Goal: Navigation & Orientation: Find specific page/section

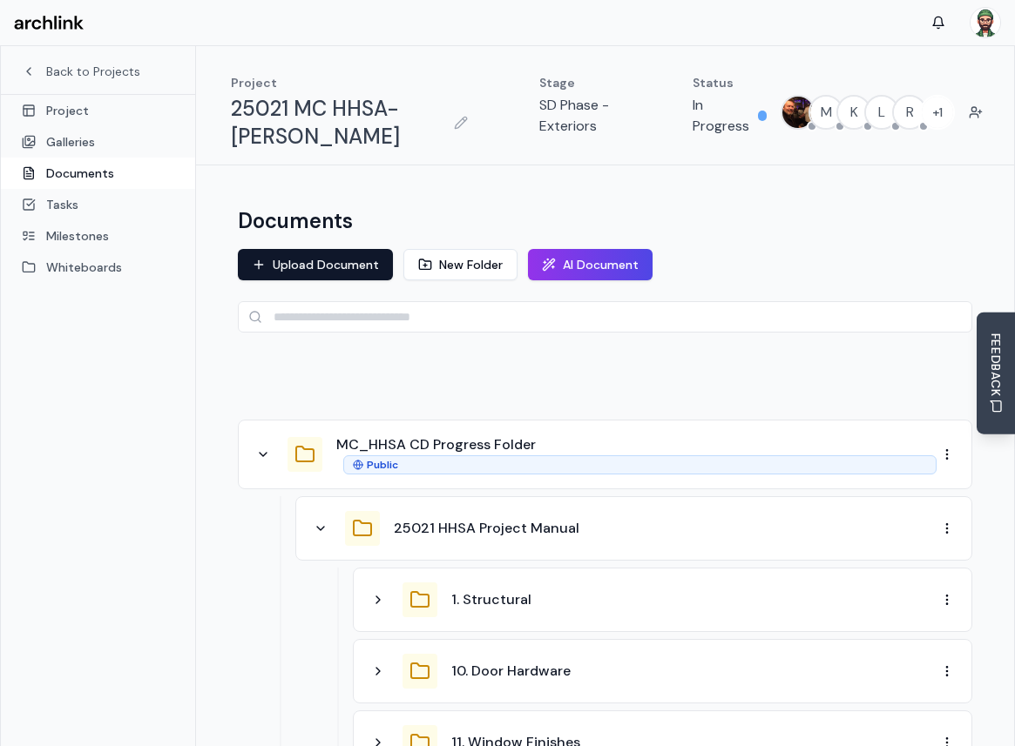
scroll to position [20, 0]
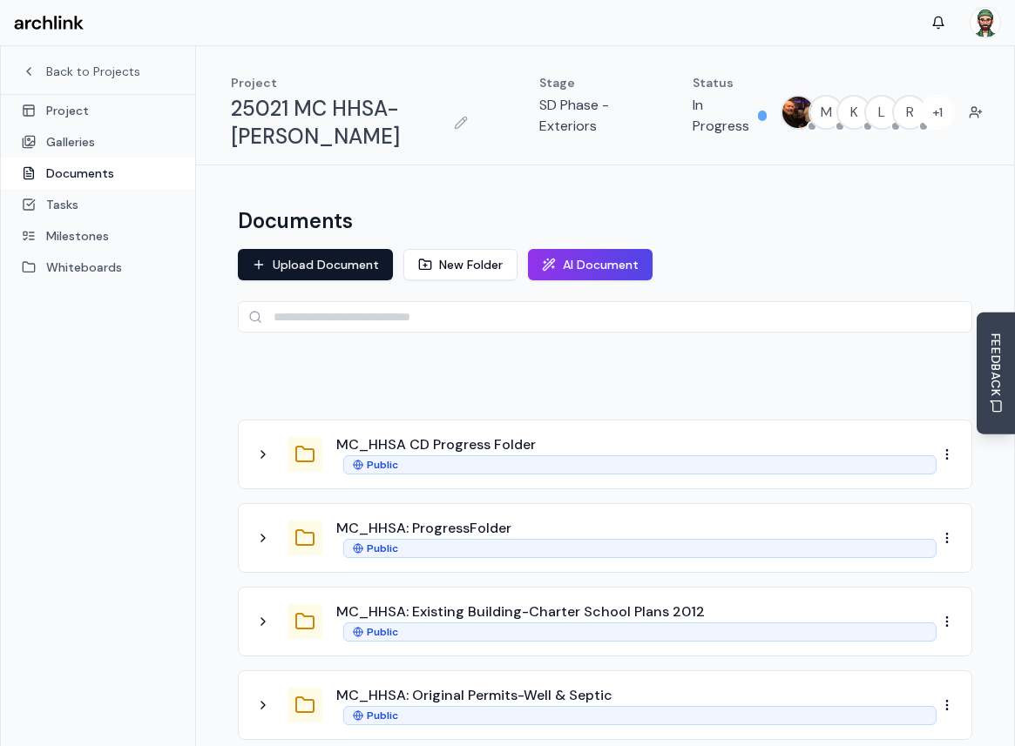
scroll to position [39, 0]
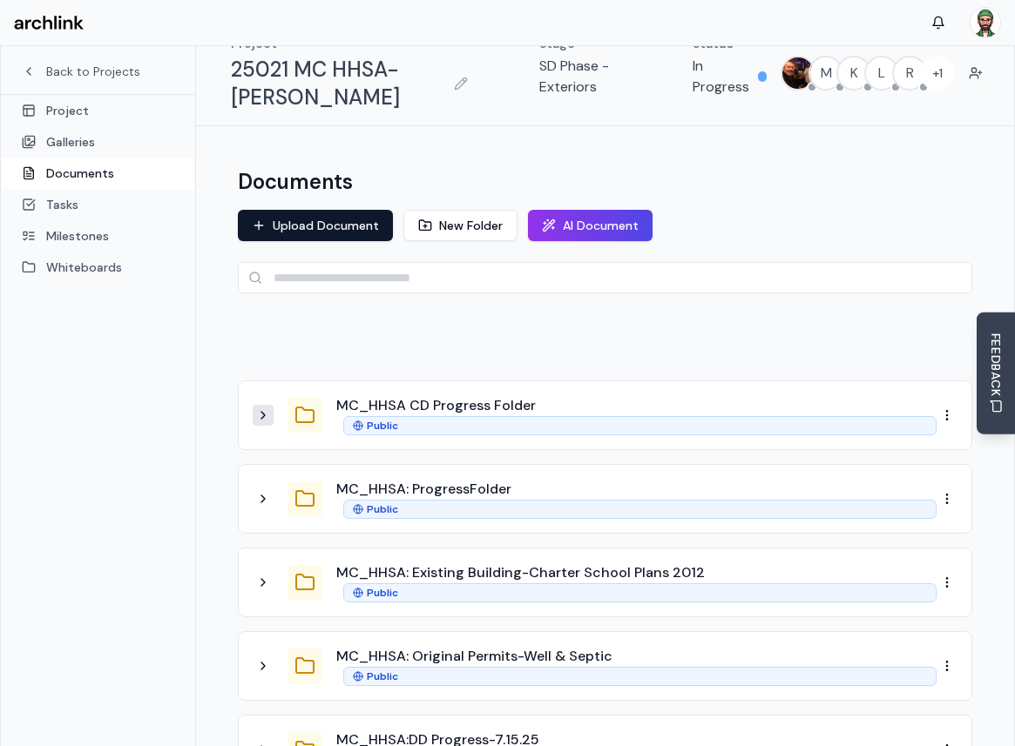
click at [256, 420] on icon at bounding box center [263, 416] width 14 height 14
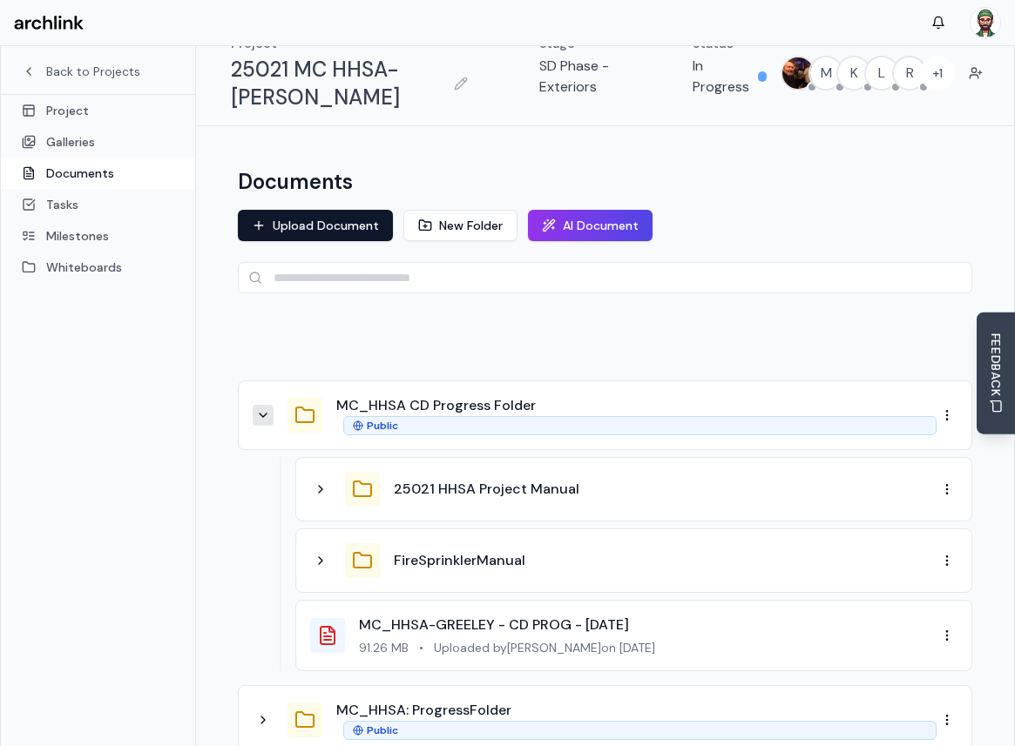
scroll to position [353, 0]
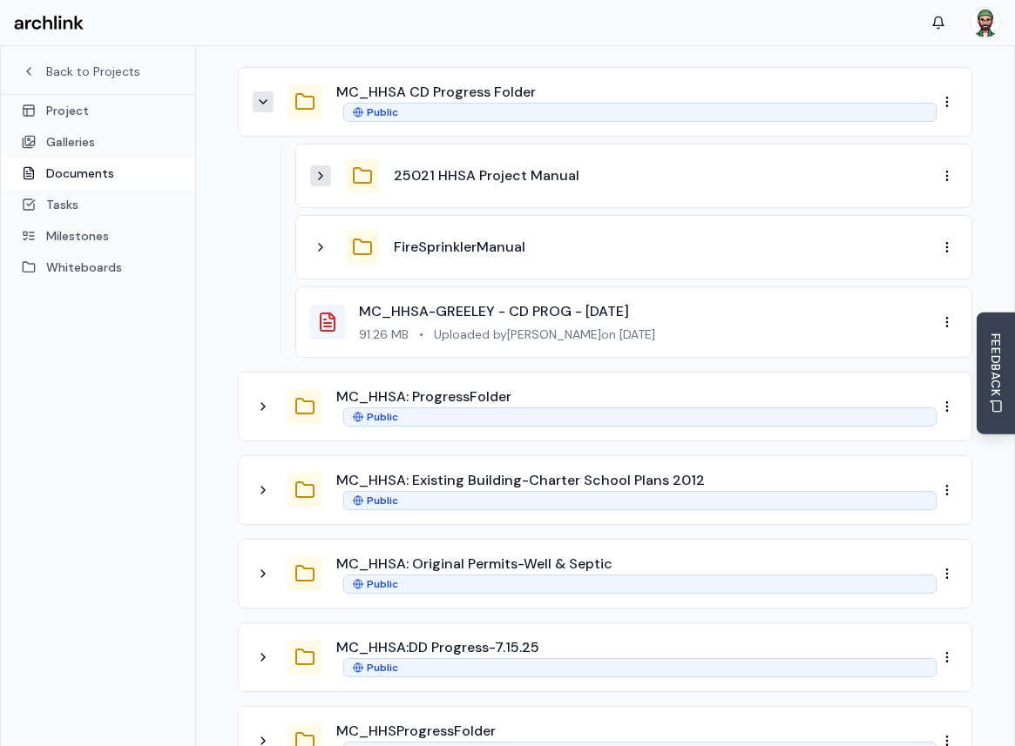
click at [327, 181] on icon at bounding box center [321, 176] width 14 height 14
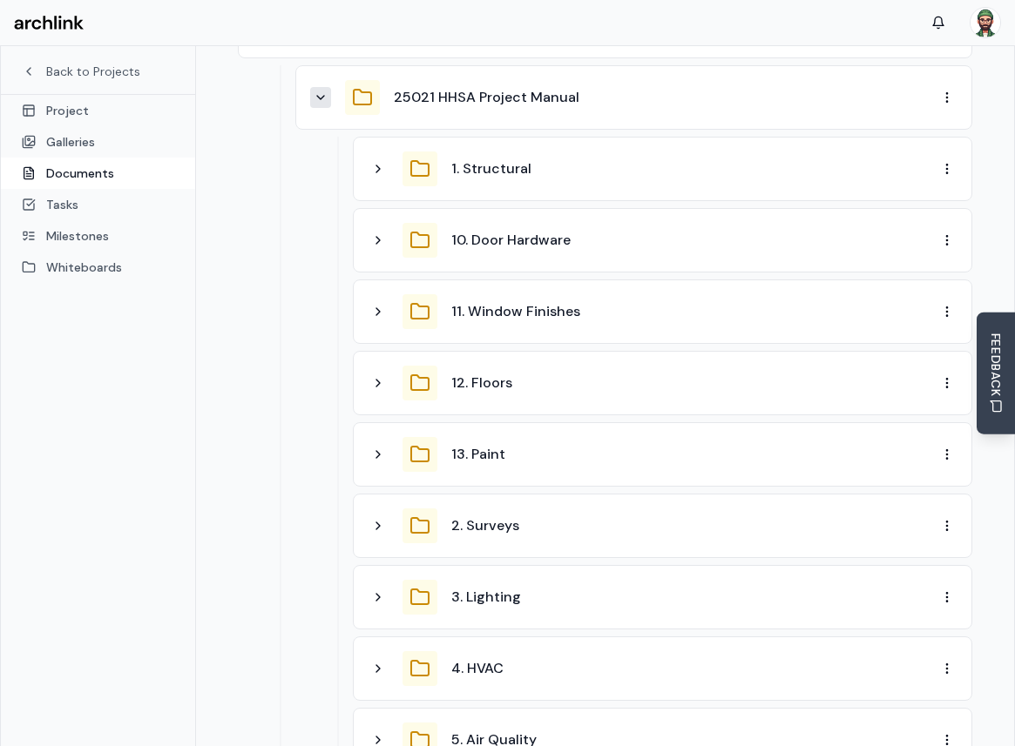
scroll to position [443, 0]
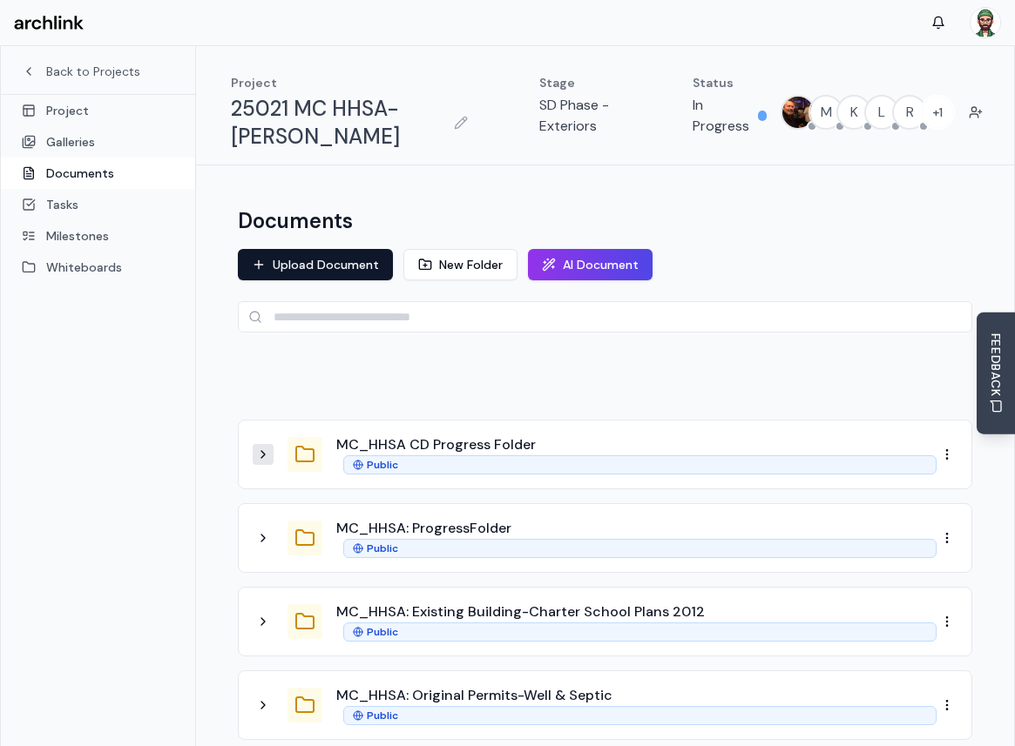
click at [261, 455] on icon at bounding box center [263, 455] width 14 height 14
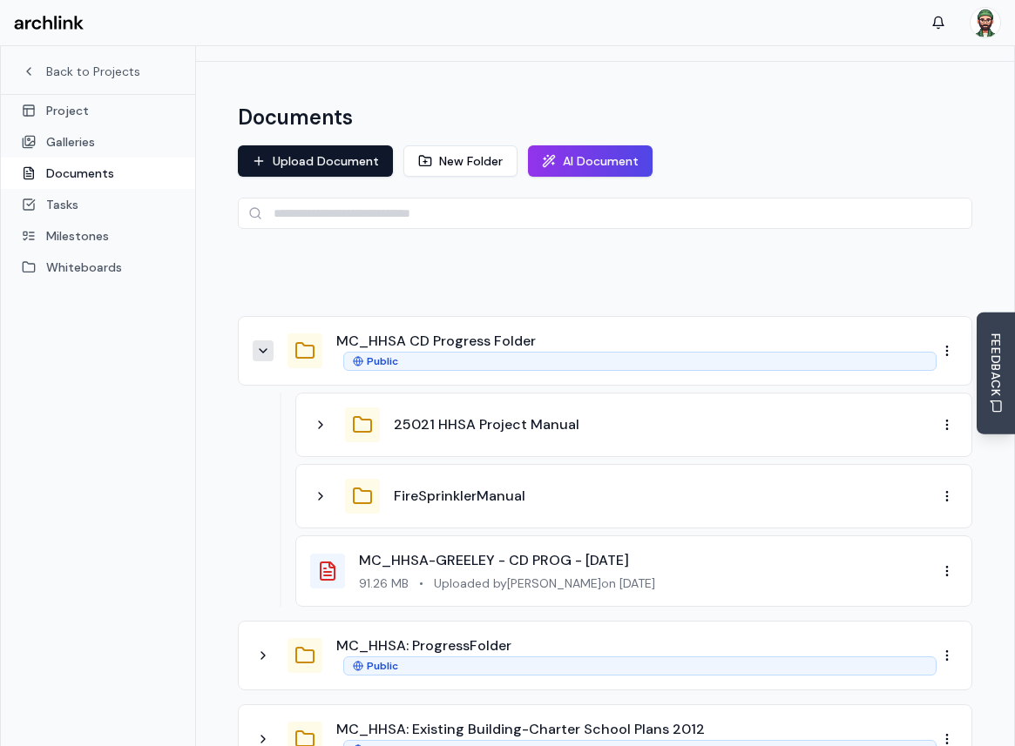
scroll to position [111, 0]
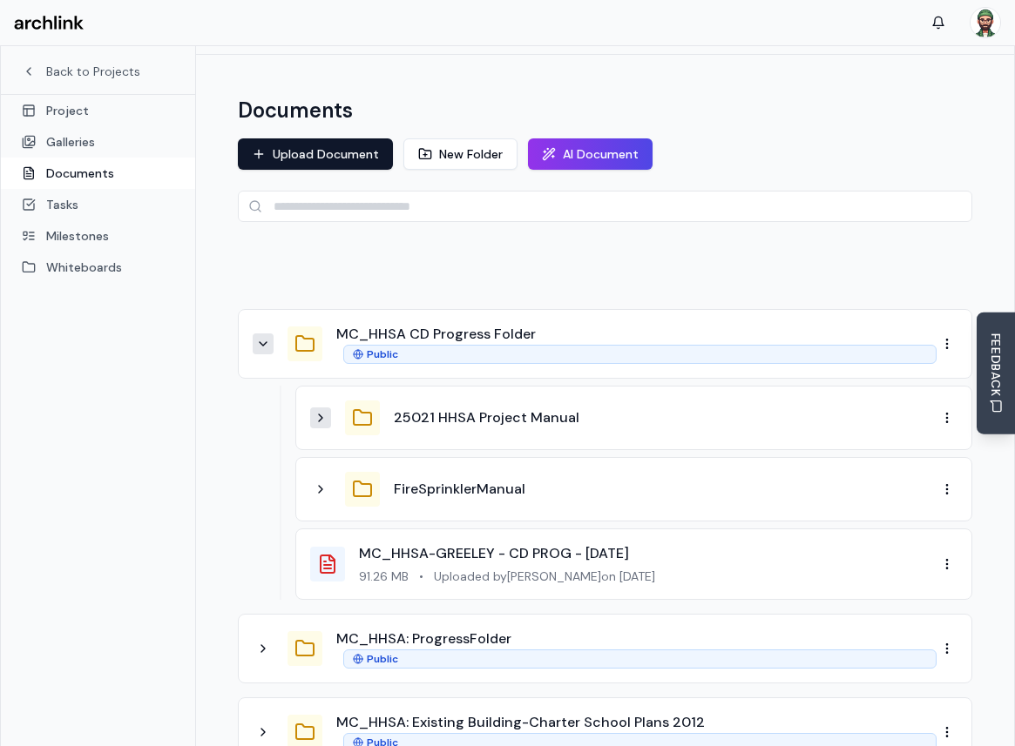
click at [315, 422] on icon at bounding box center [321, 418] width 14 height 14
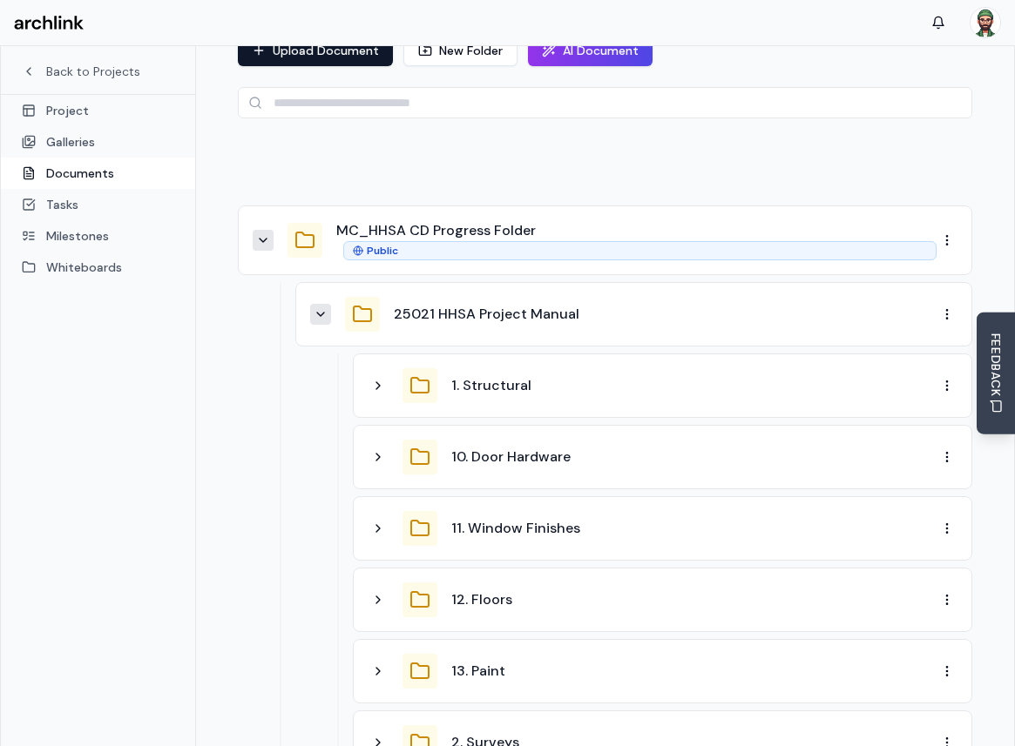
scroll to position [240, 0]
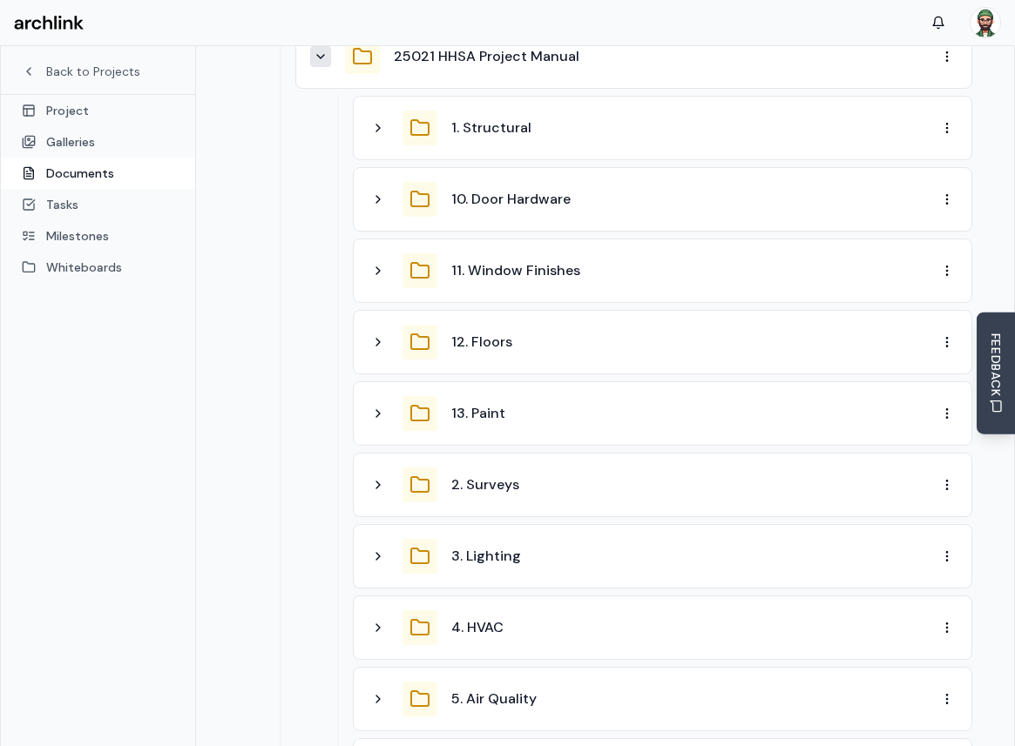
scroll to position [383, 0]
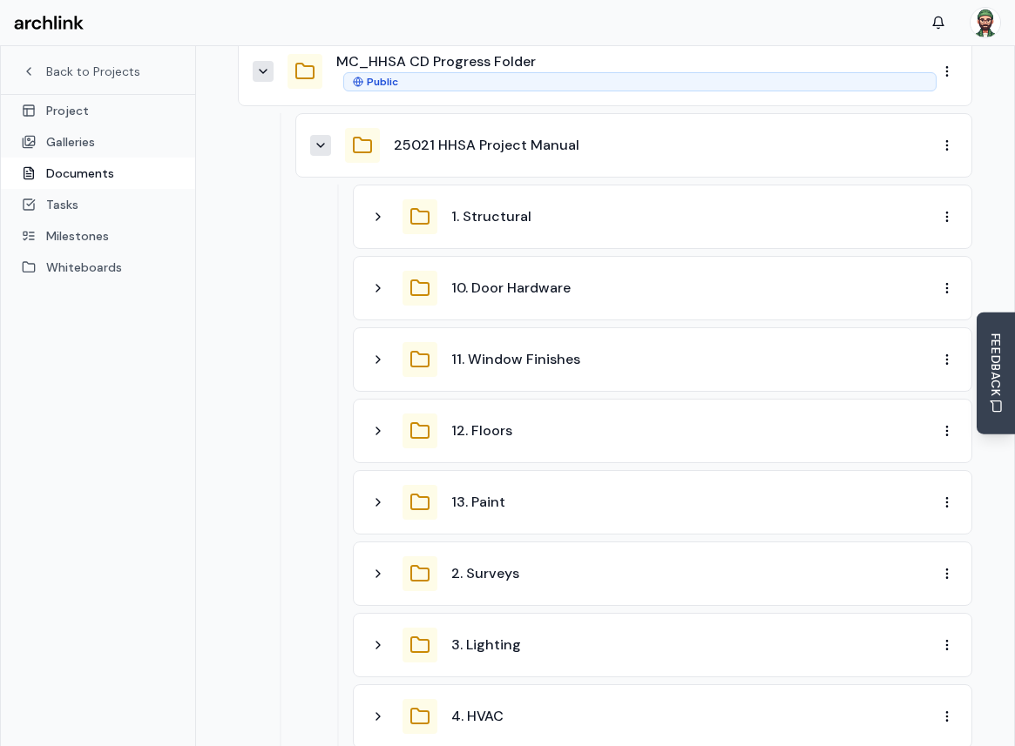
click at [296, 318] on div "1. Structural 10. Door Hardware 11. Window Finishes 12. Floors 13. Paint 2. Sur…" at bounding box center [633, 685] width 677 height 1000
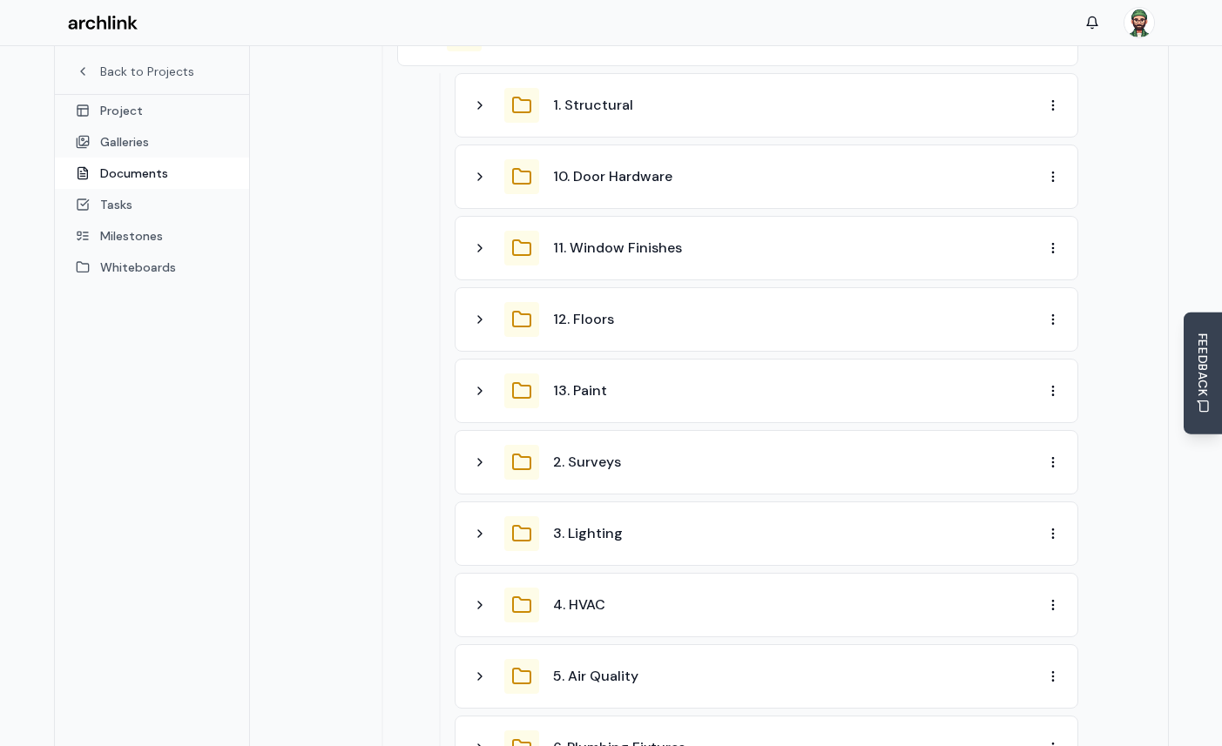
scroll to position [477, 0]
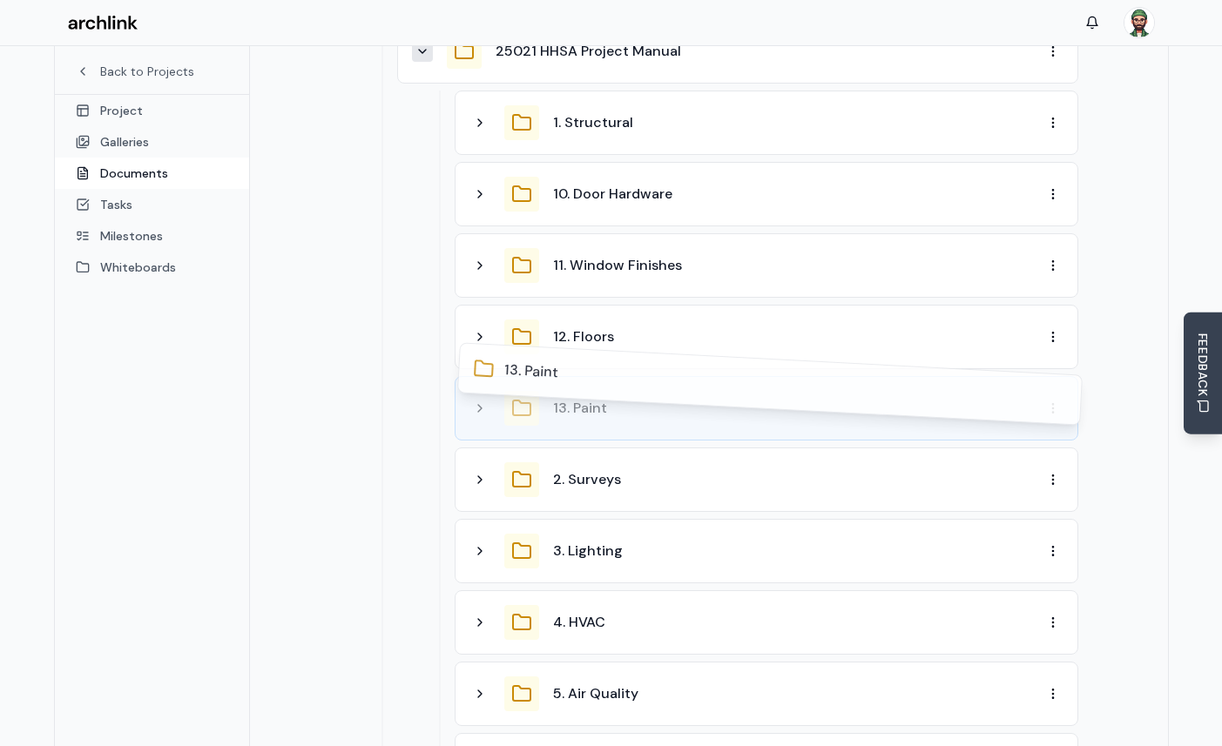
drag, startPoint x: 617, startPoint y: 386, endPoint x: 620, endPoint y: 395, distance: 10.2
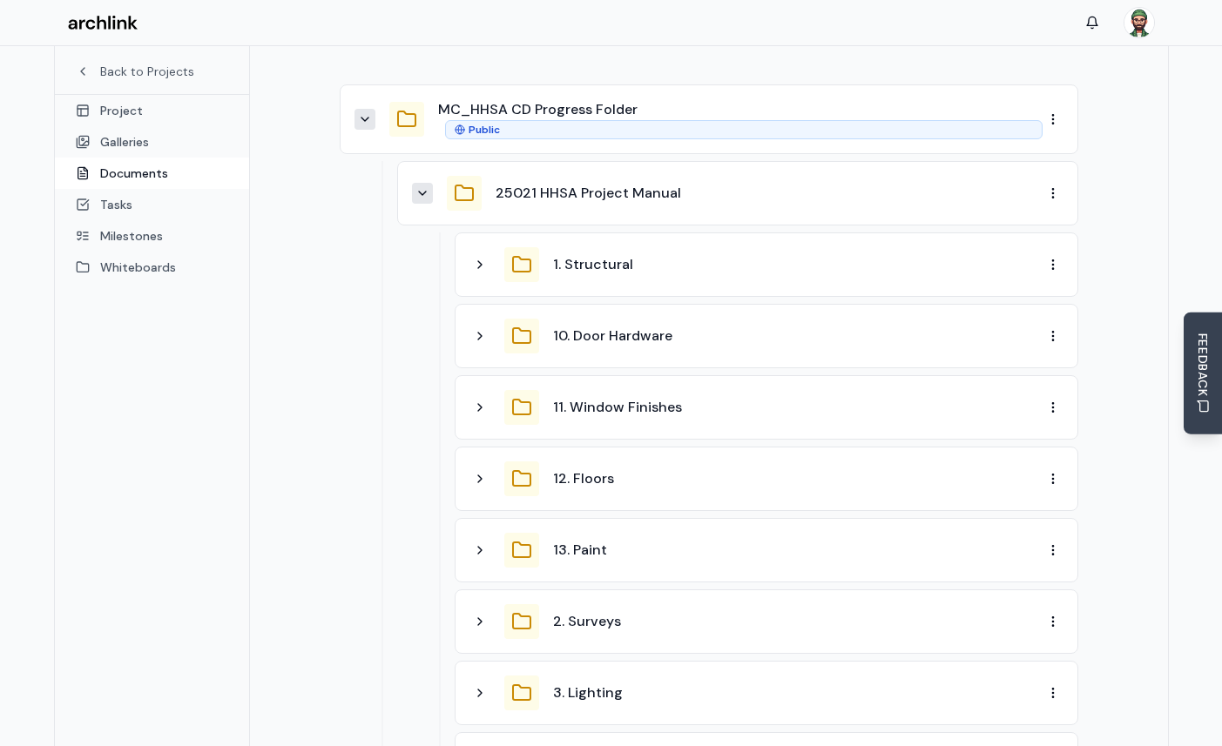
scroll to position [219, 0]
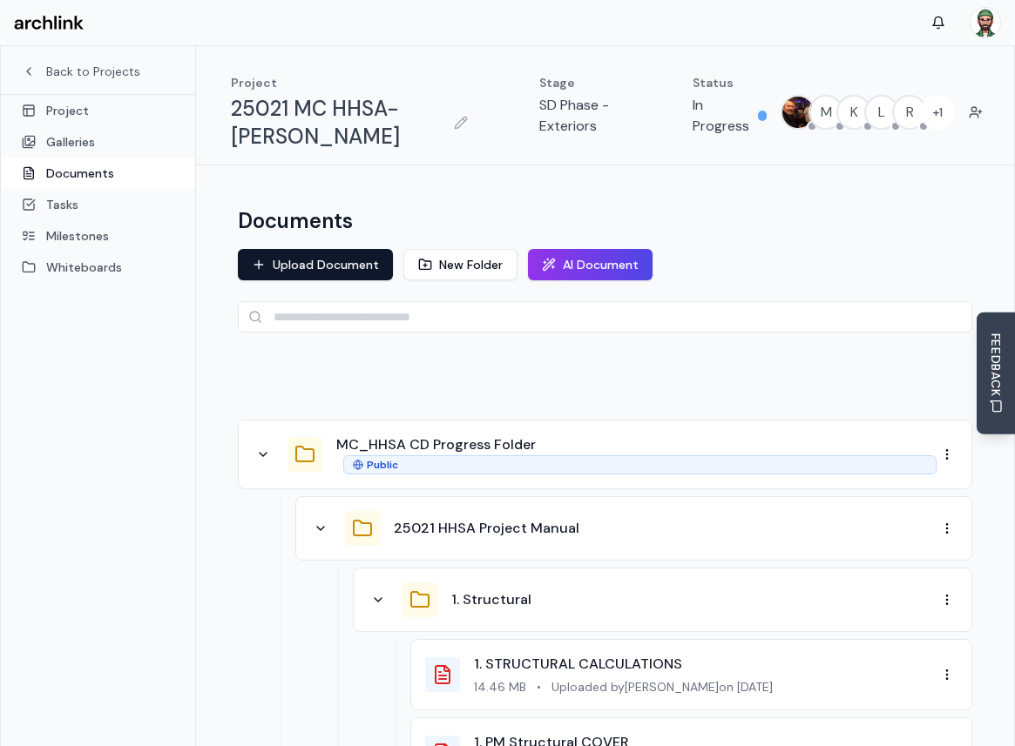
scroll to position [476, 0]
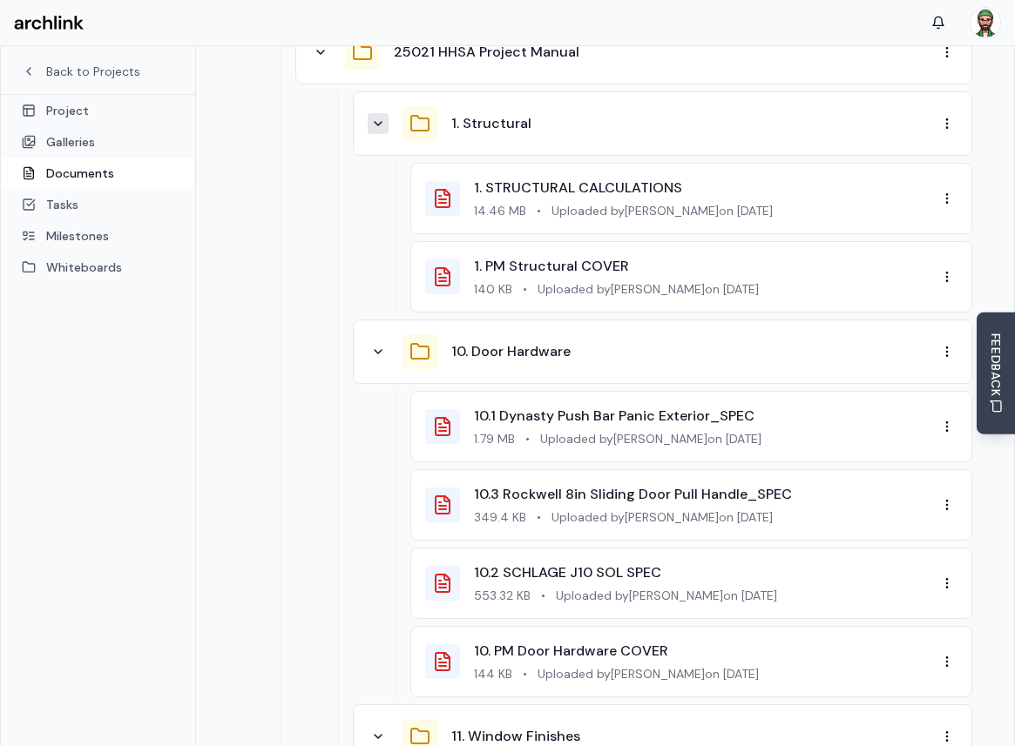
click at [377, 132] on button at bounding box center [378, 123] width 21 height 21
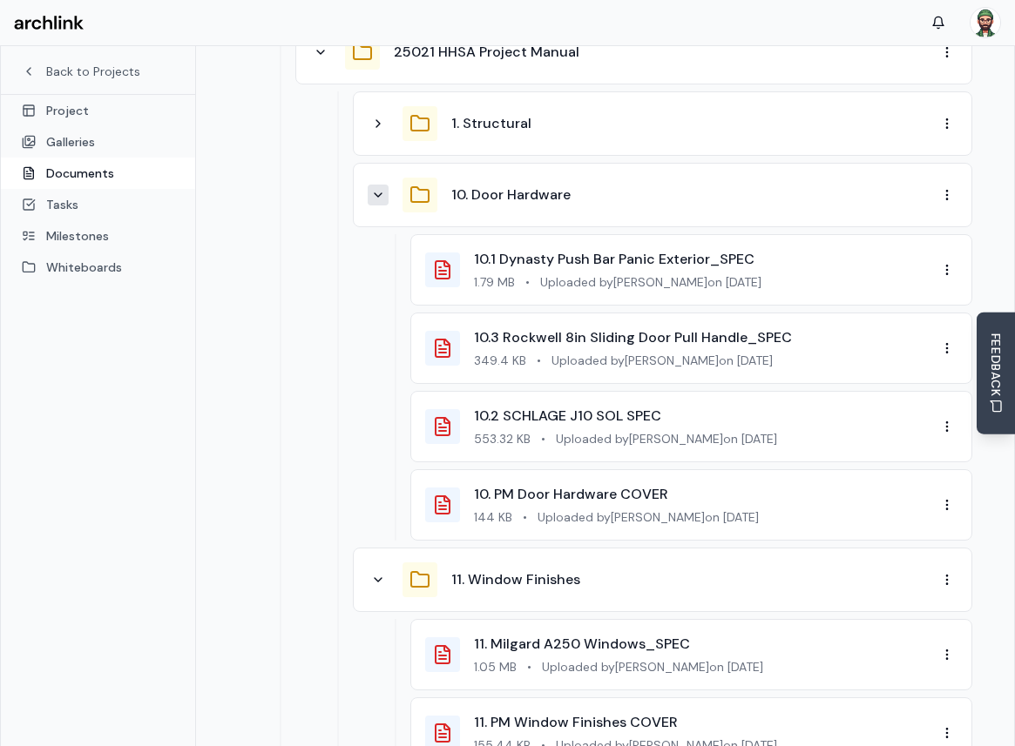
click at [378, 193] on icon at bounding box center [378, 195] width 14 height 14
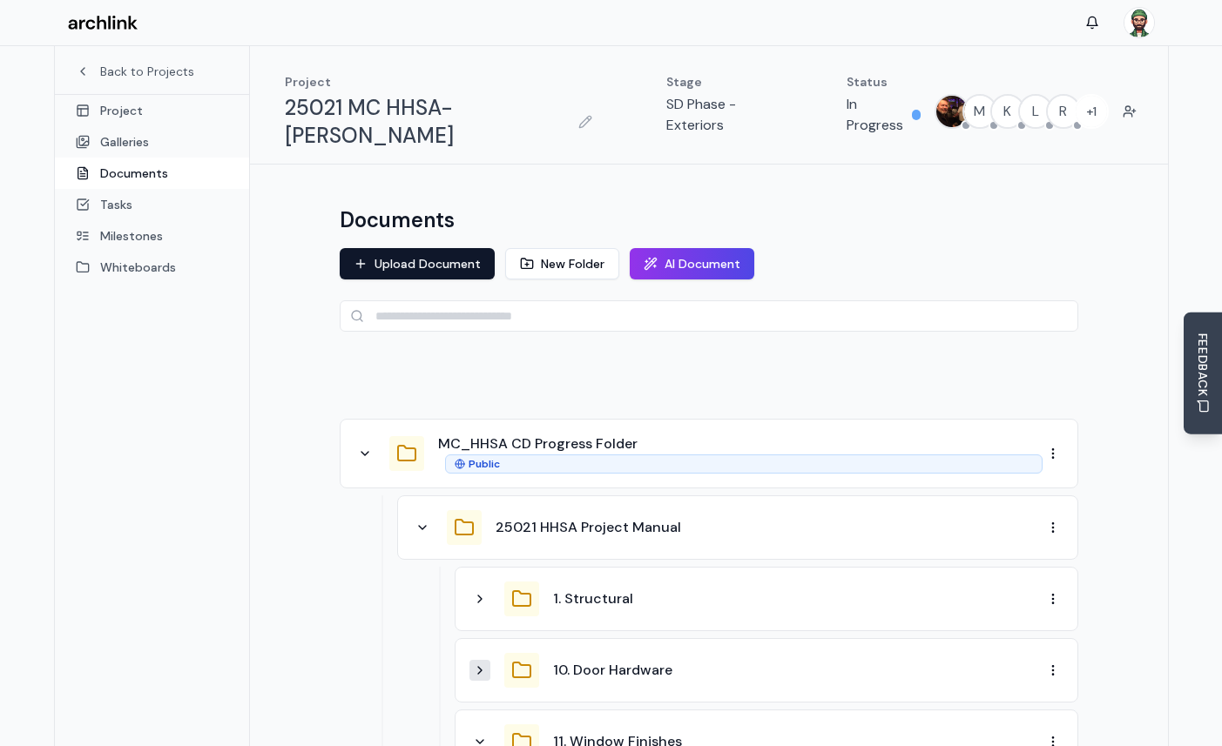
scroll to position [0, 0]
click at [527, 366] on div at bounding box center [709, 380] width 739 height 52
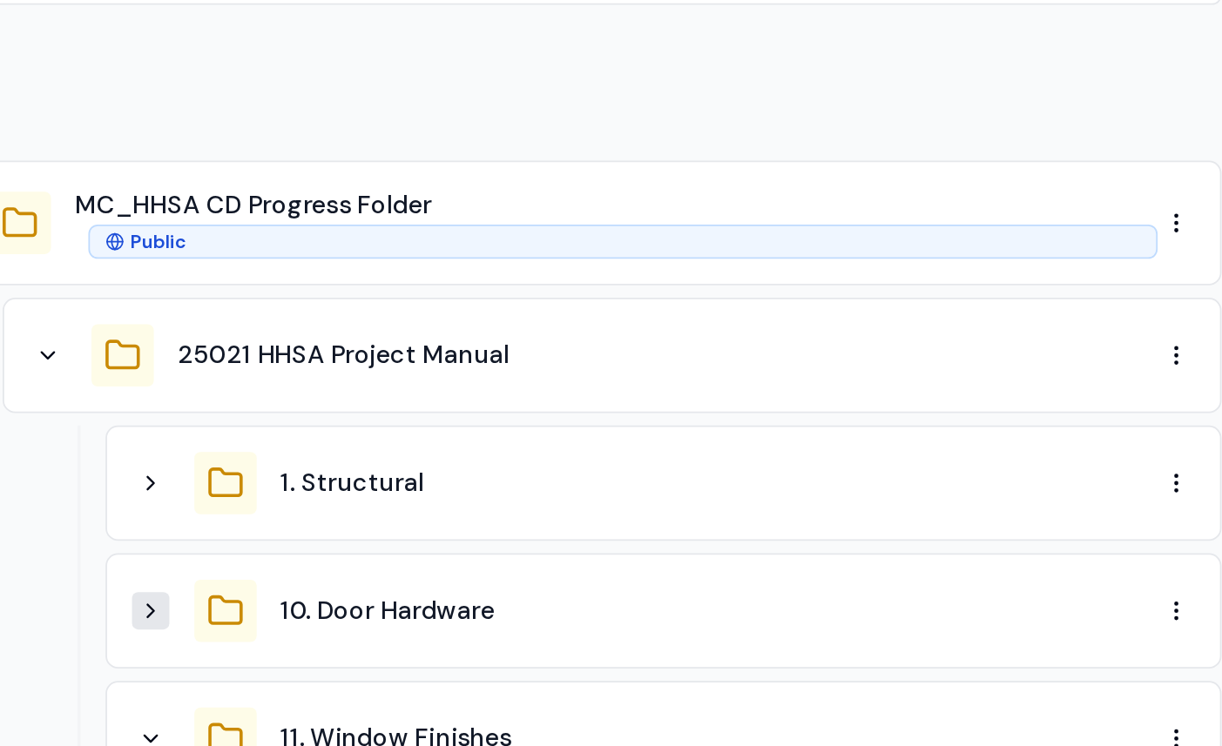
scroll to position [44, 0]
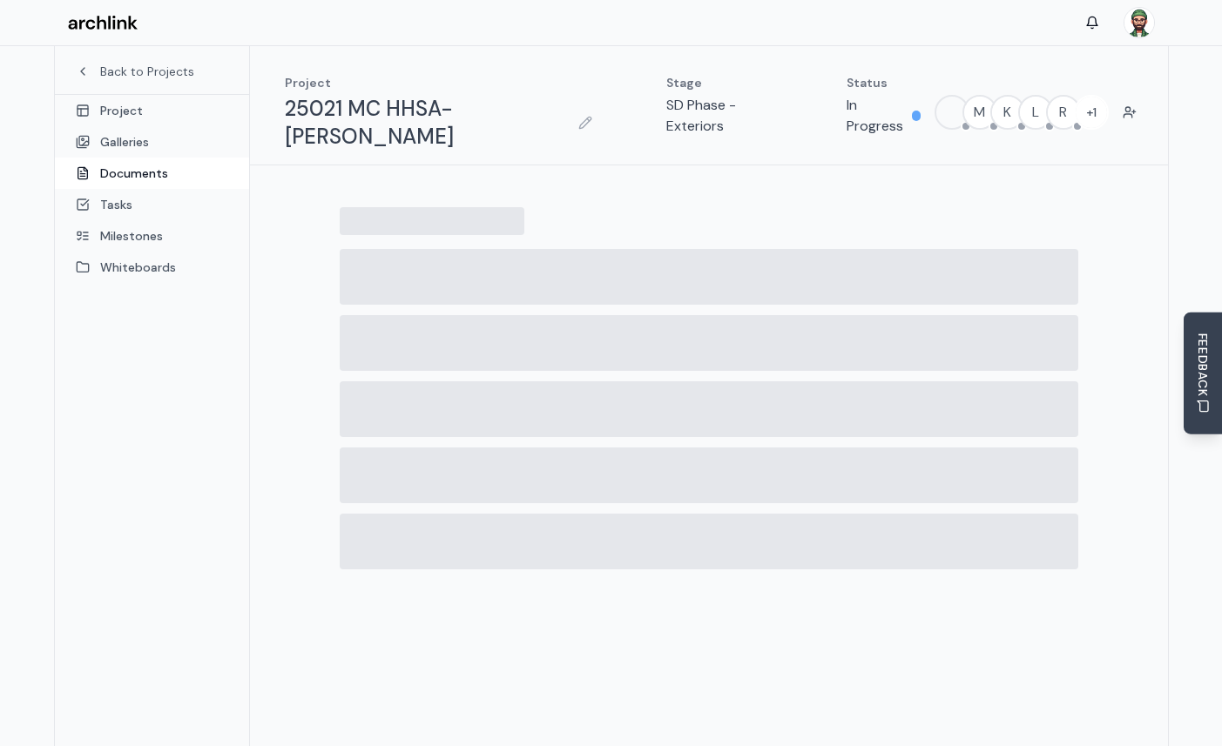
scroll to position [219, 0]
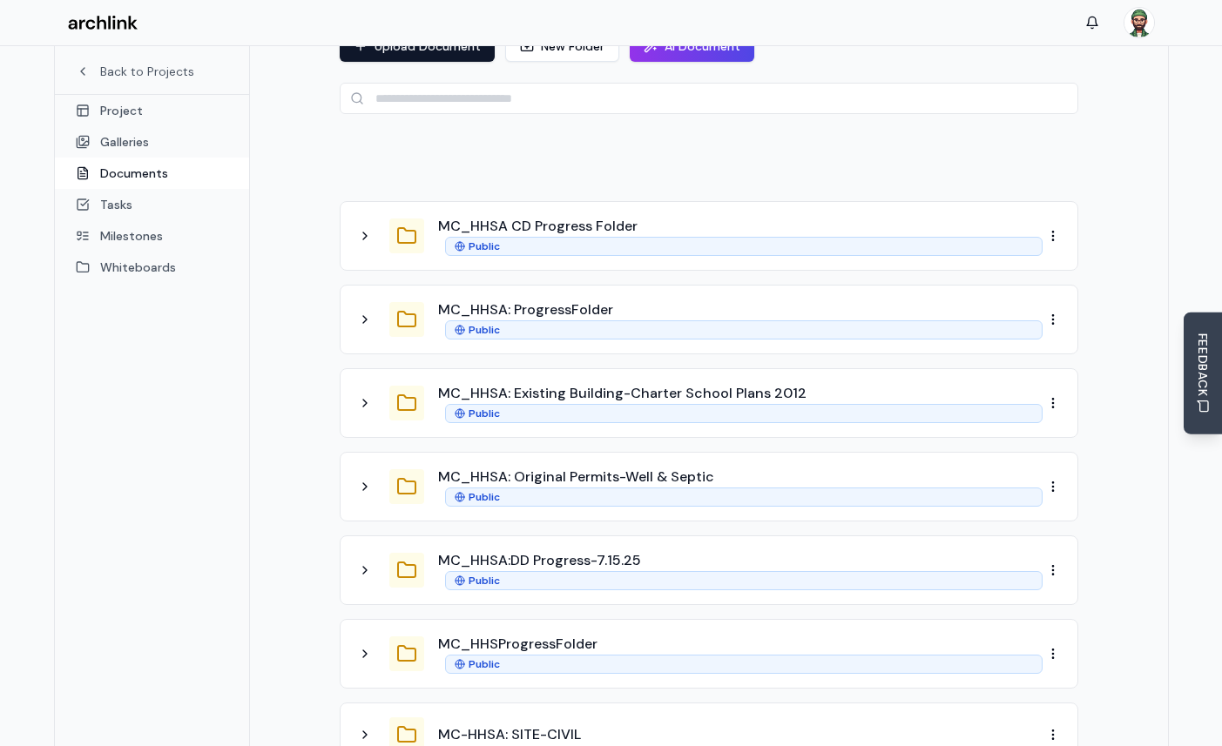
click at [383, 219] on div "MC_HHSA CD Progress Folder Public" at bounding box center [699, 236] width 688 height 40
click at [367, 226] on button at bounding box center [365, 236] width 21 height 21
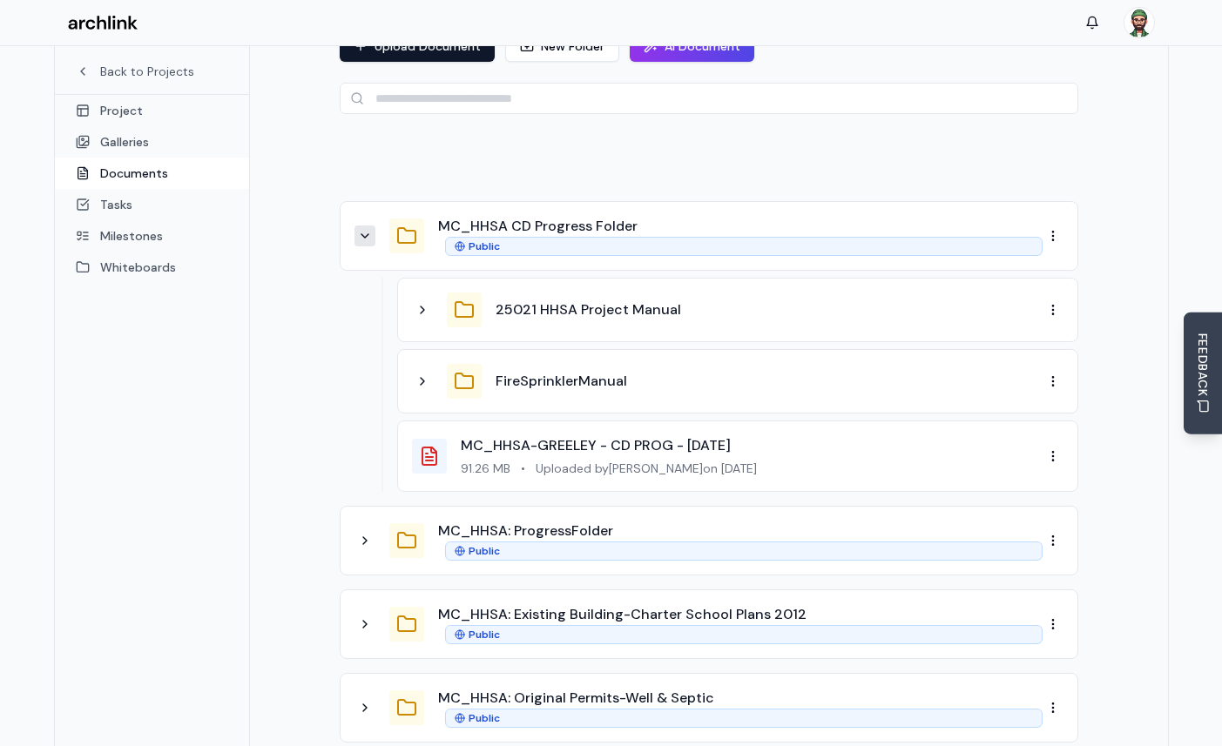
click at [360, 229] on icon at bounding box center [365, 236] width 14 height 14
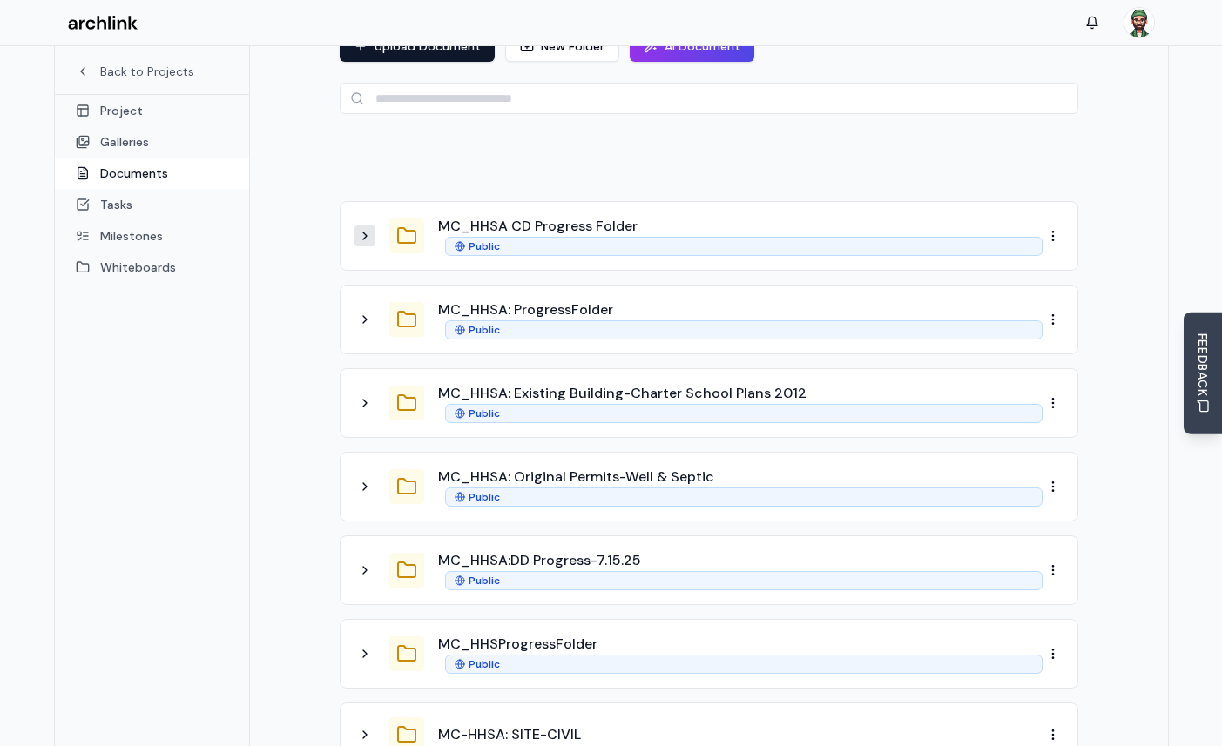
click at [360, 229] on icon at bounding box center [365, 236] width 14 height 14
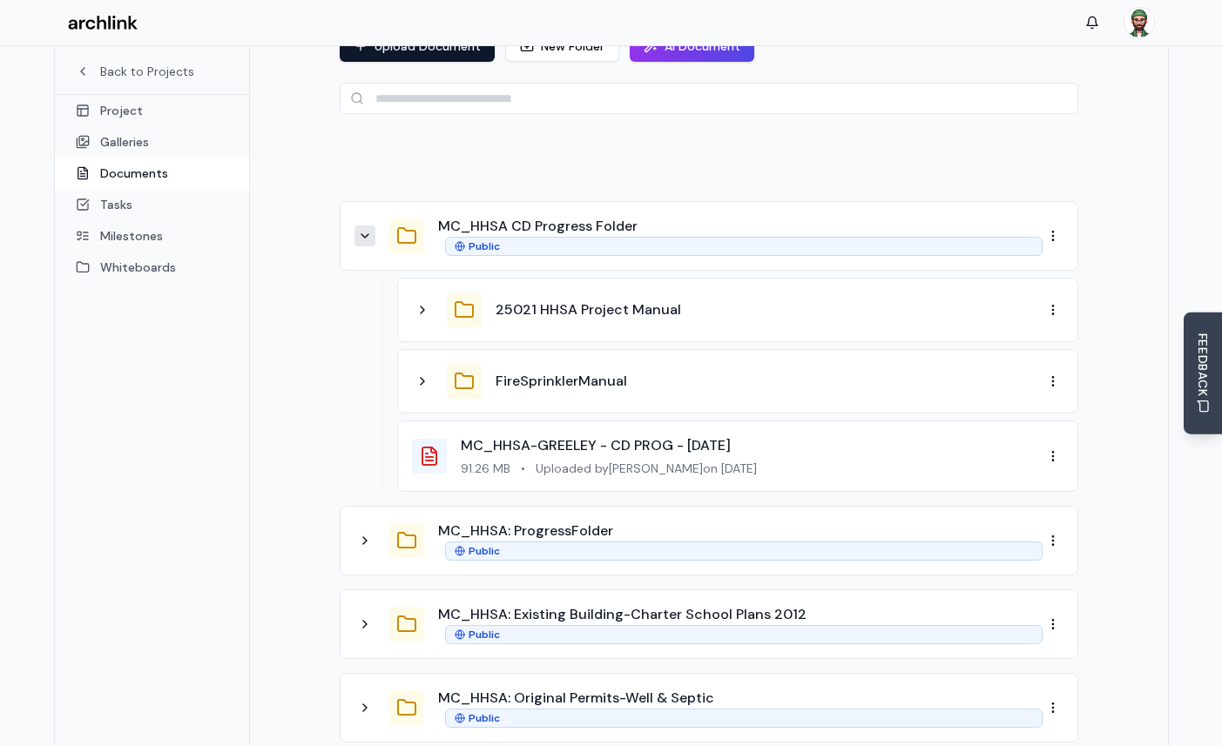
click at [418, 293] on div "25021 HHSA Project Manual" at bounding box center [727, 310] width 631 height 35
click at [424, 303] on icon at bounding box center [422, 310] width 14 height 14
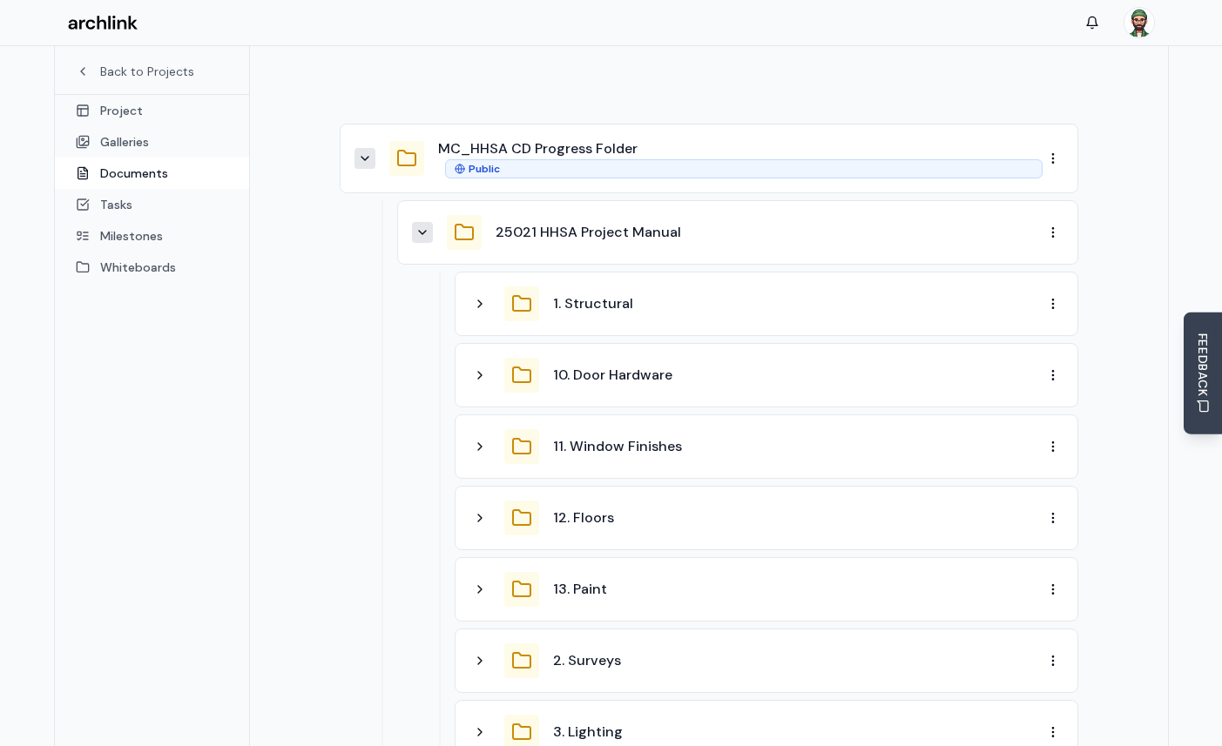
scroll to position [315, 0]
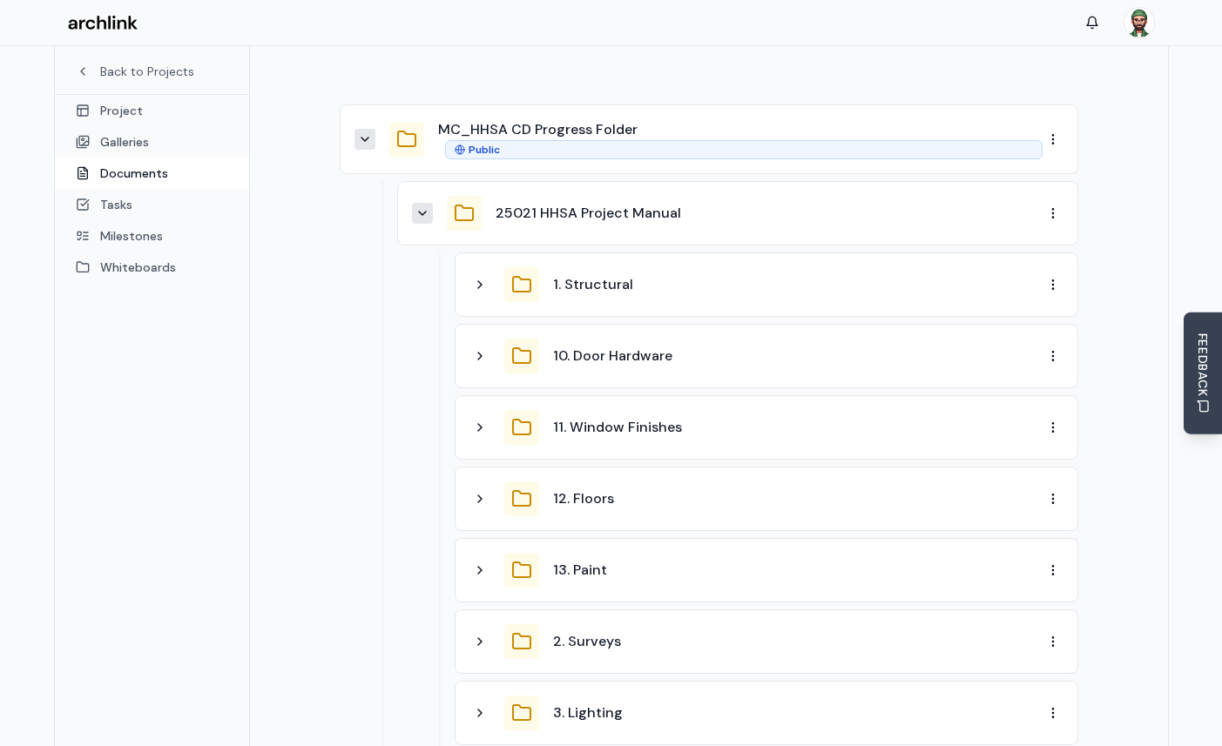
click at [483, 340] on div "10. Door Hardware" at bounding box center [755, 356] width 573 height 35
click at [484, 349] on icon at bounding box center [480, 356] width 14 height 14
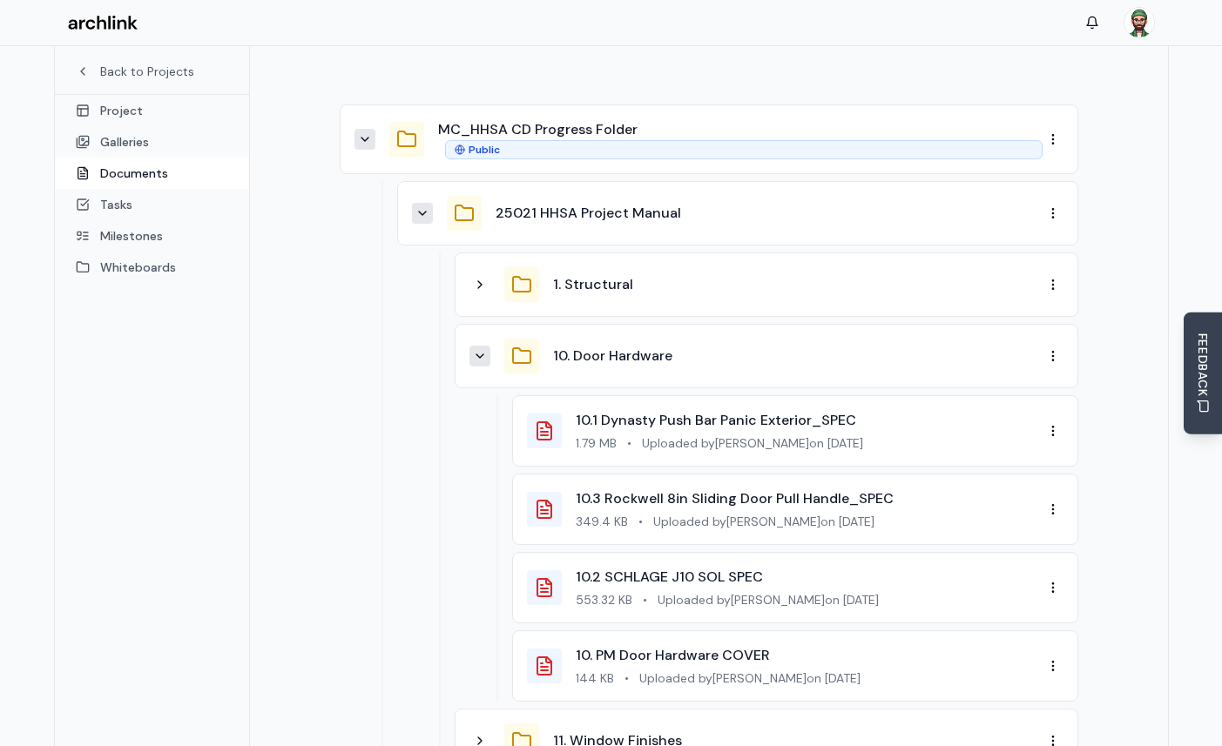
click at [483, 349] on icon at bounding box center [480, 356] width 14 height 14
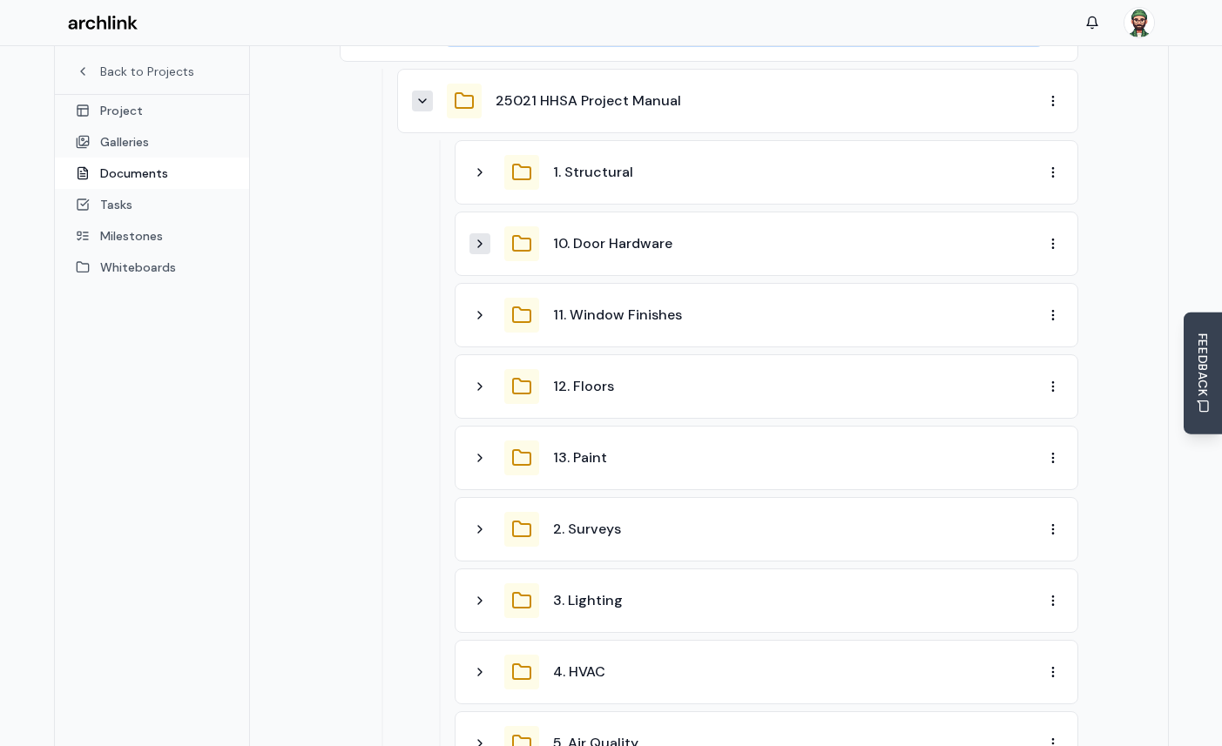
scroll to position [368, 0]
